Goal: Task Accomplishment & Management: Use online tool/utility

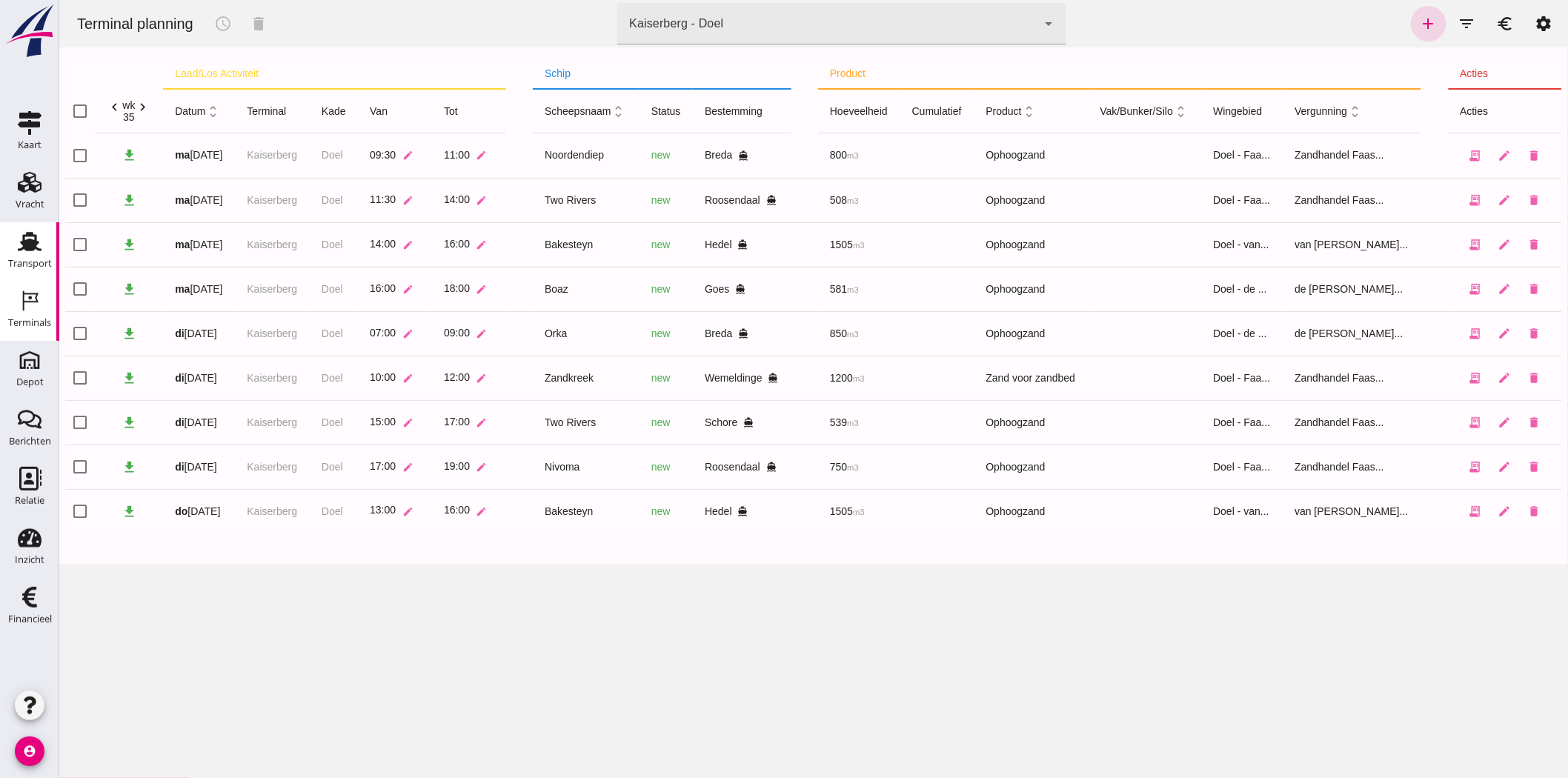
click at [20, 245] on icon "Transport" at bounding box center [30, 241] width 23 height 23
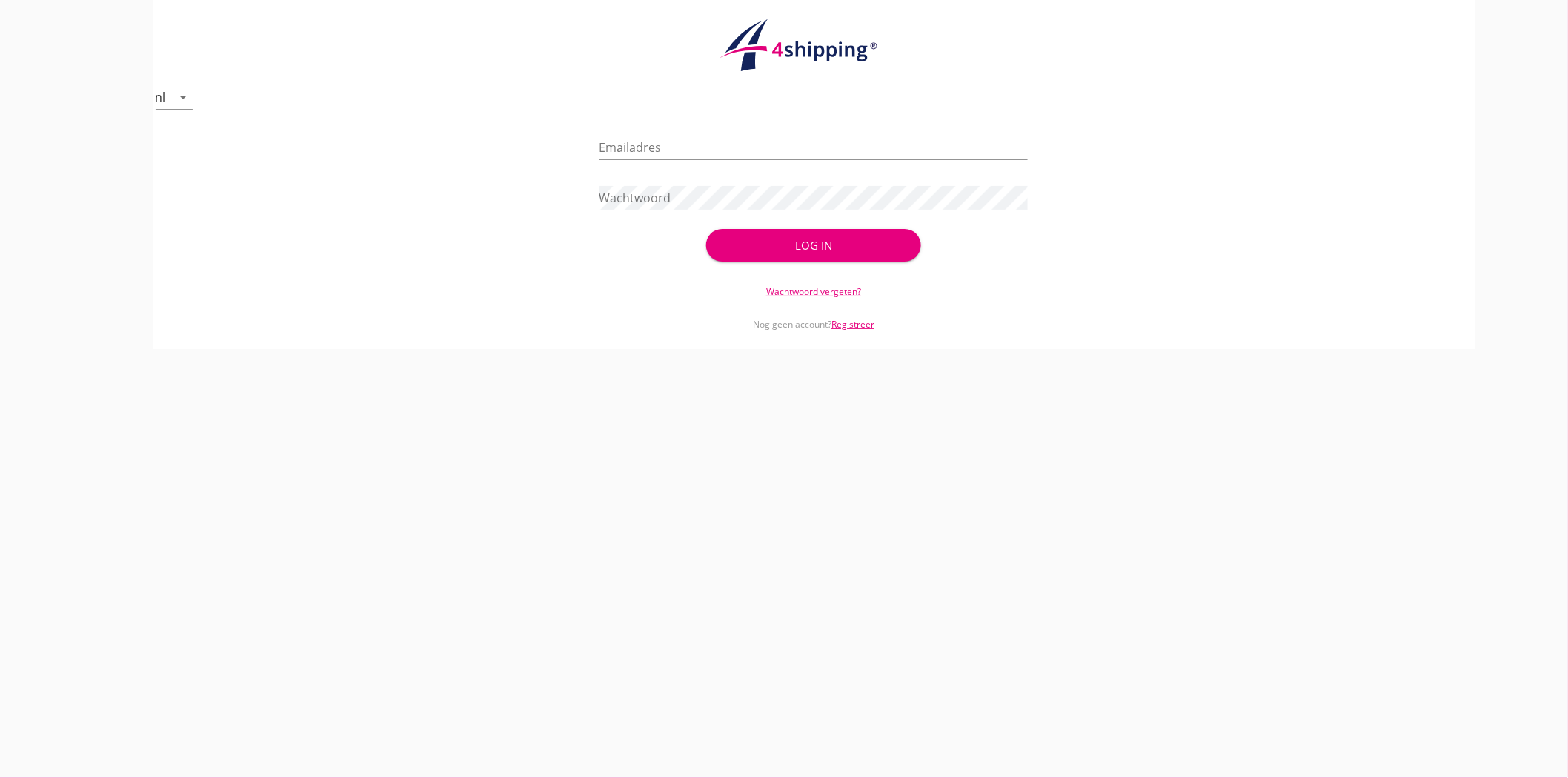
type input "[EMAIL_ADDRESS][DOMAIN_NAME]"
click at [757, 241] on div "Log in" at bounding box center [813, 245] width 166 height 17
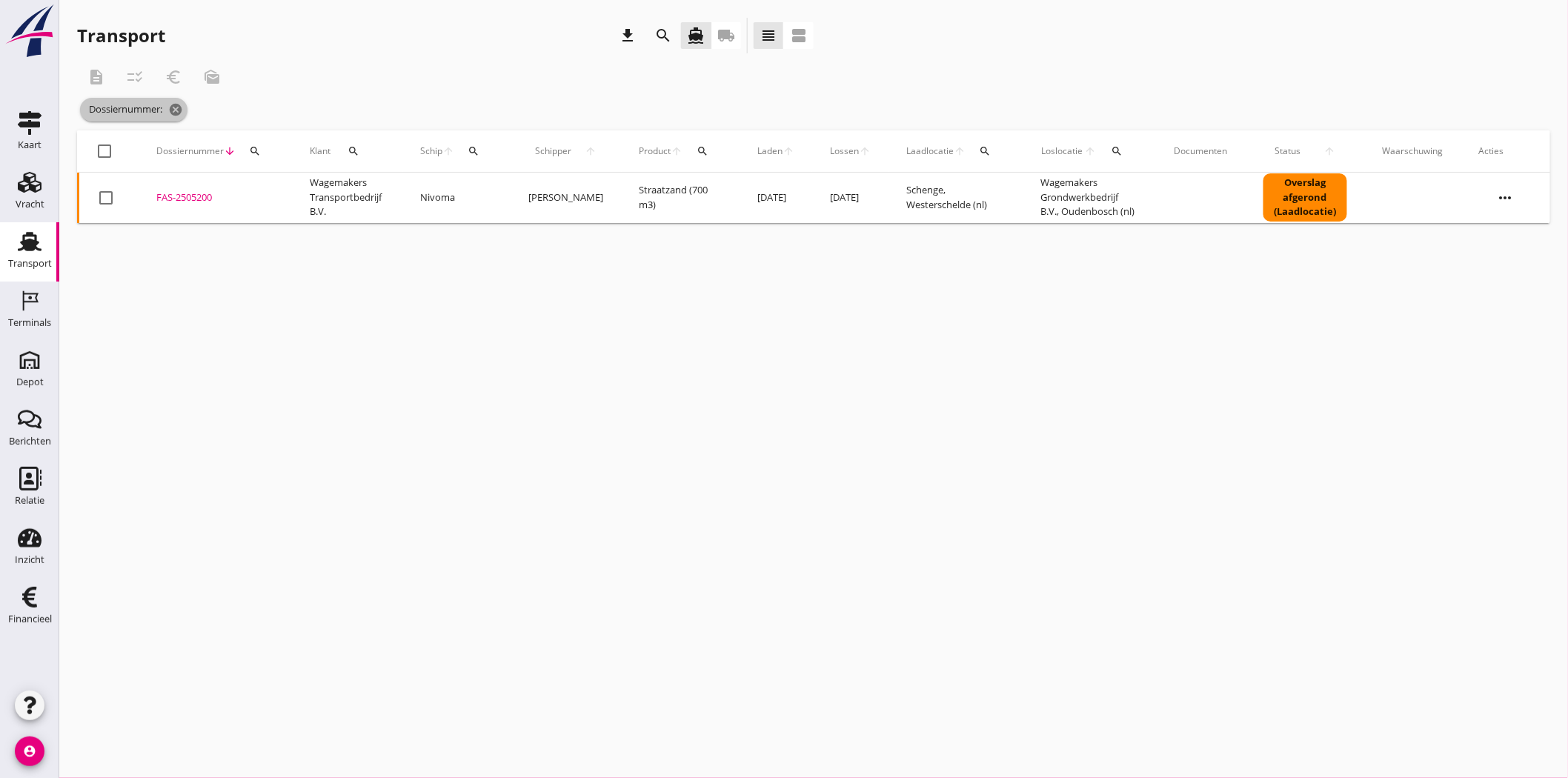
click at [178, 112] on icon "cancel" at bounding box center [175, 109] width 14 height 14
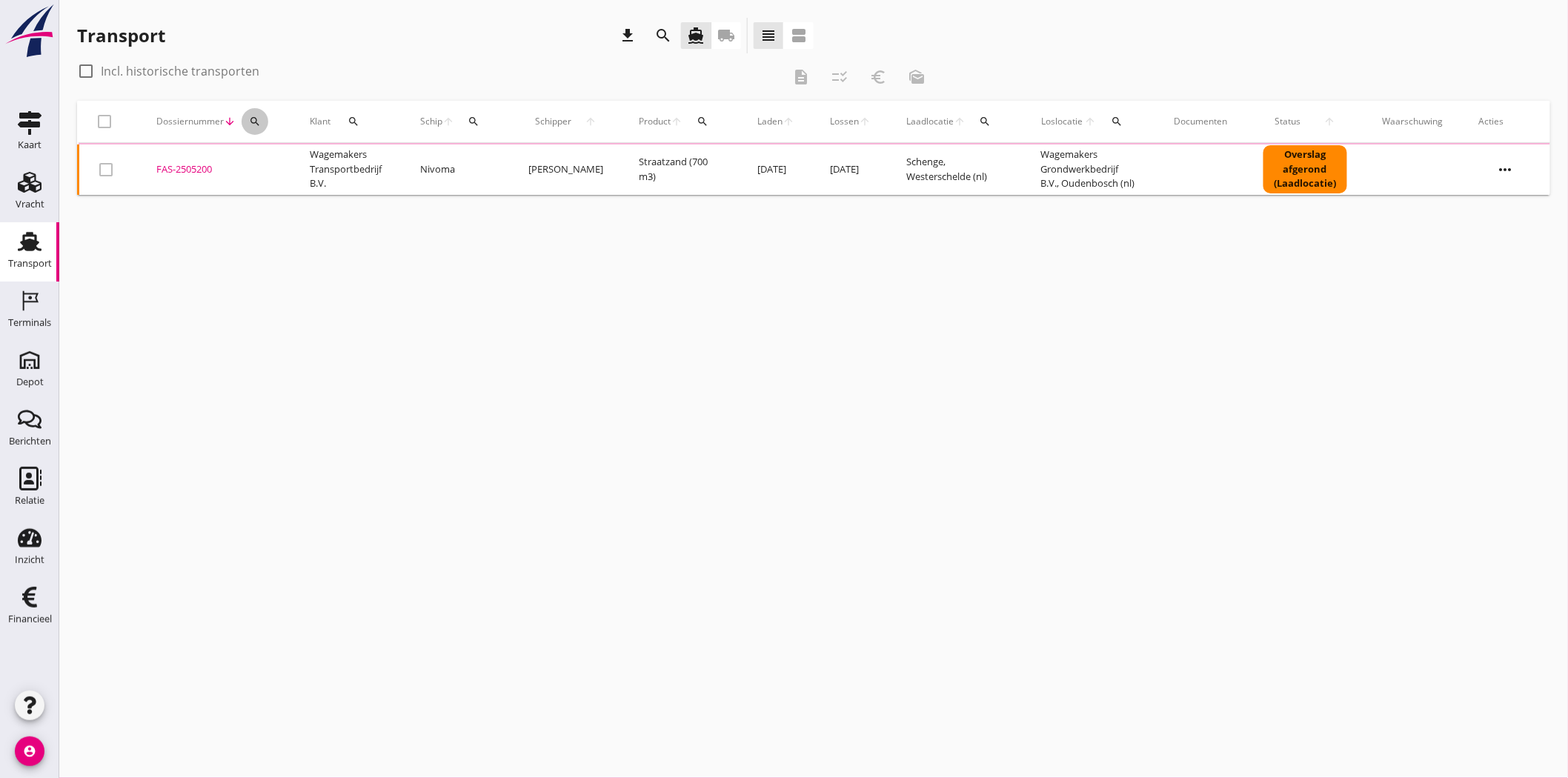
click at [248, 121] on div "search" at bounding box center [255, 121] width 27 height 12
click at [276, 164] on input "Zoeken op dossiernummer..." at bounding box center [324, 164] width 155 height 23
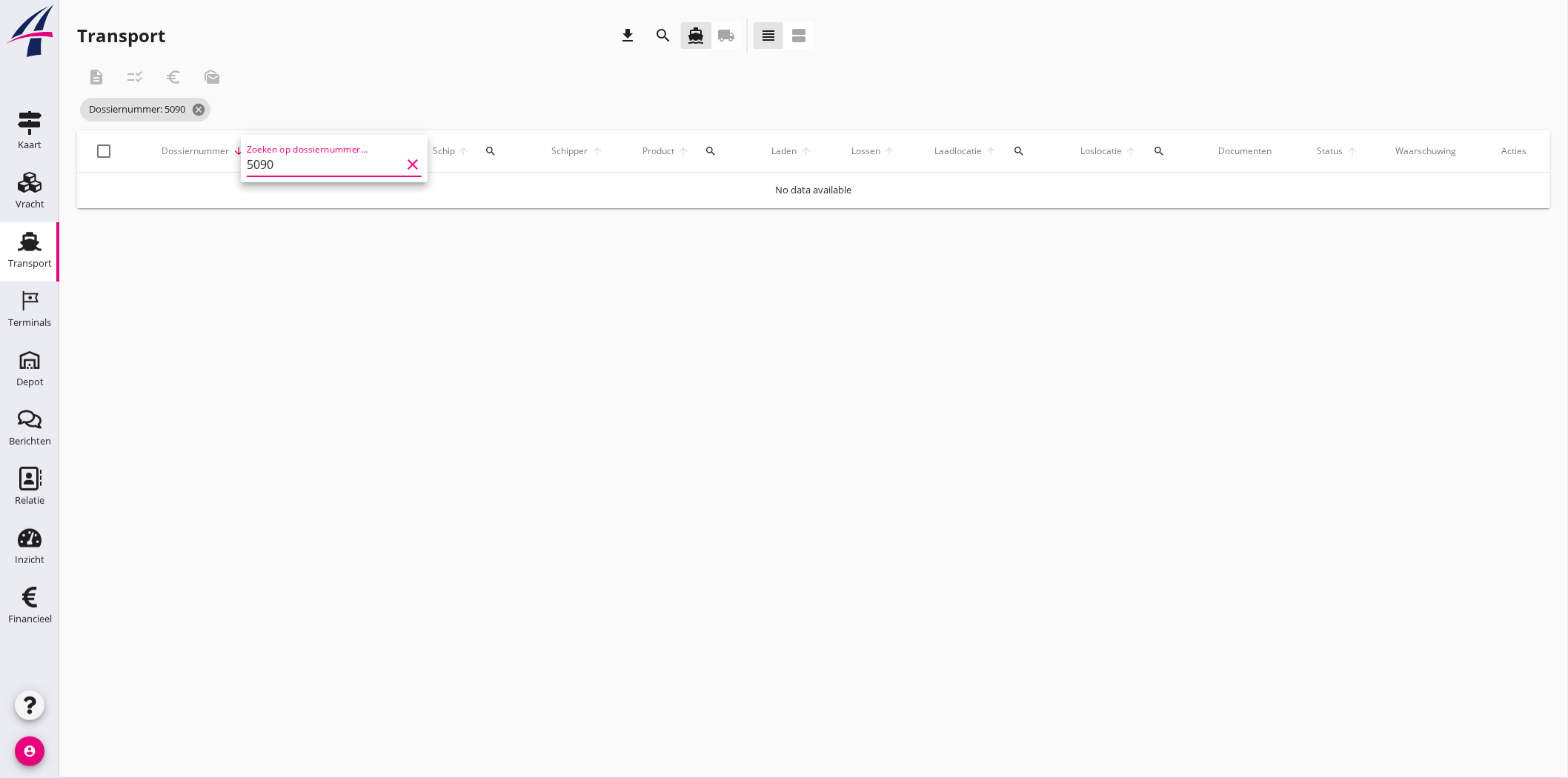
type input "5090"
